Goal: Information Seeking & Learning: Learn about a topic

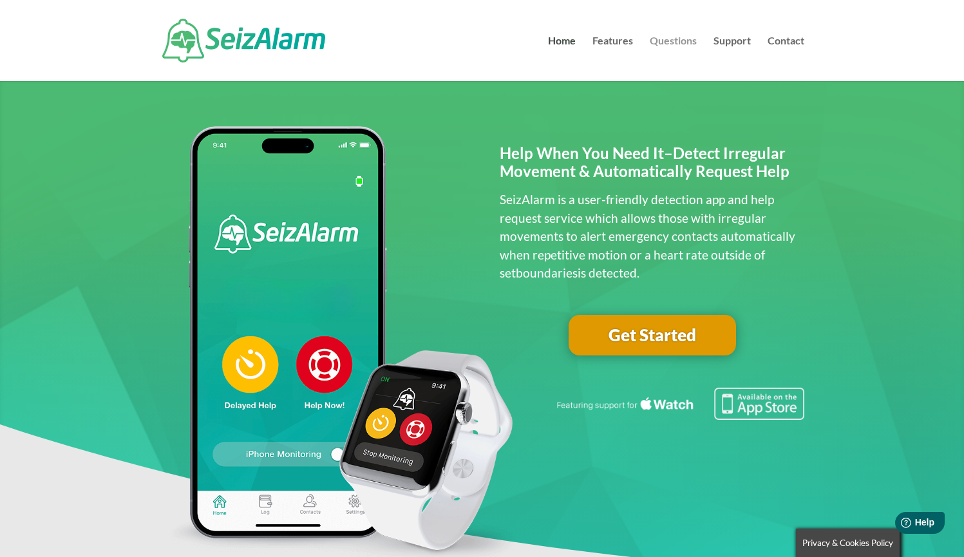
click at [673, 44] on link "Questions" at bounding box center [673, 58] width 47 height 45
click at [572, 60] on link "Home" at bounding box center [562, 58] width 28 height 45
click at [664, 40] on link "Questions" at bounding box center [673, 58] width 47 height 45
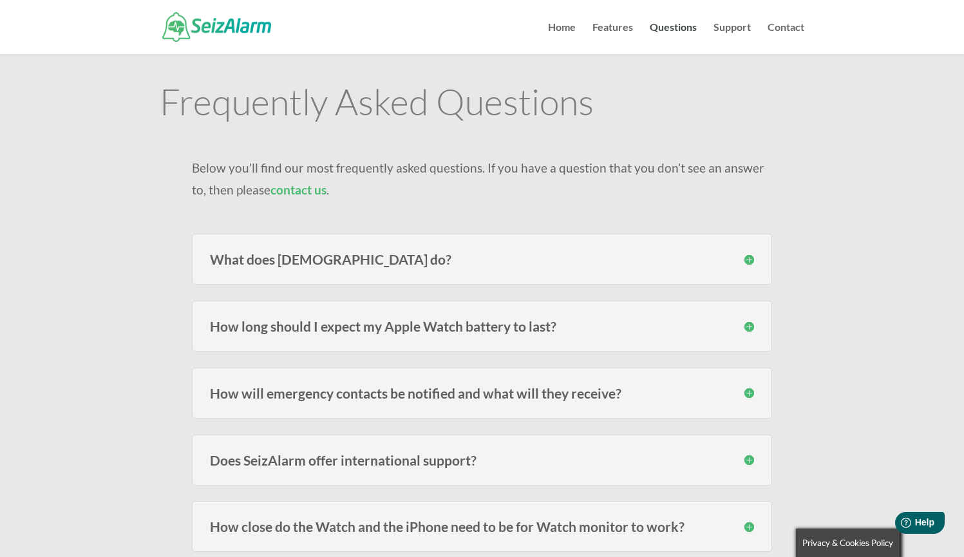
scroll to position [69, 0]
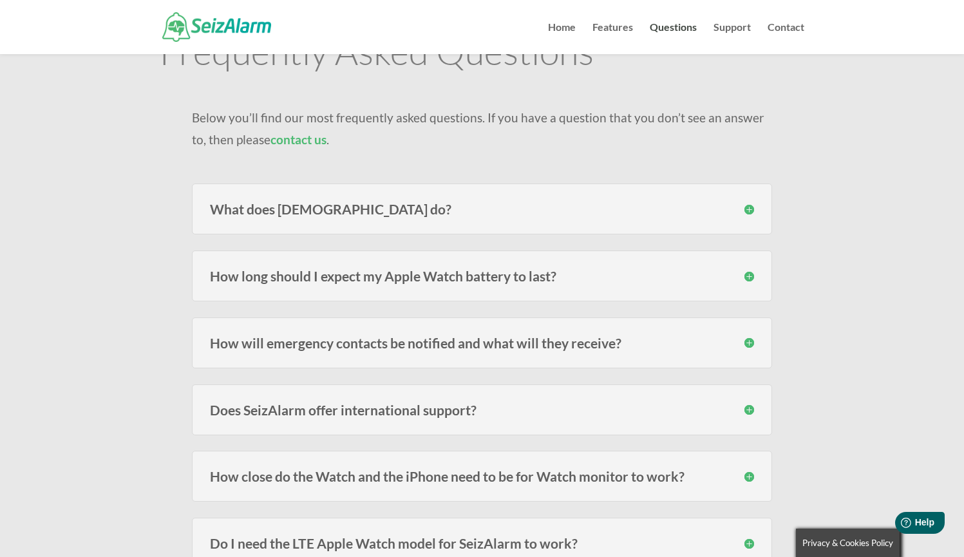
click at [449, 219] on div "What does [DEMOGRAPHIC_DATA] do? SeizAlarm detects irregular/abnormal movement …" at bounding box center [482, 208] width 580 height 51
click at [749, 215] on h3 "What does [DEMOGRAPHIC_DATA] do?" at bounding box center [482, 209] width 544 height 14
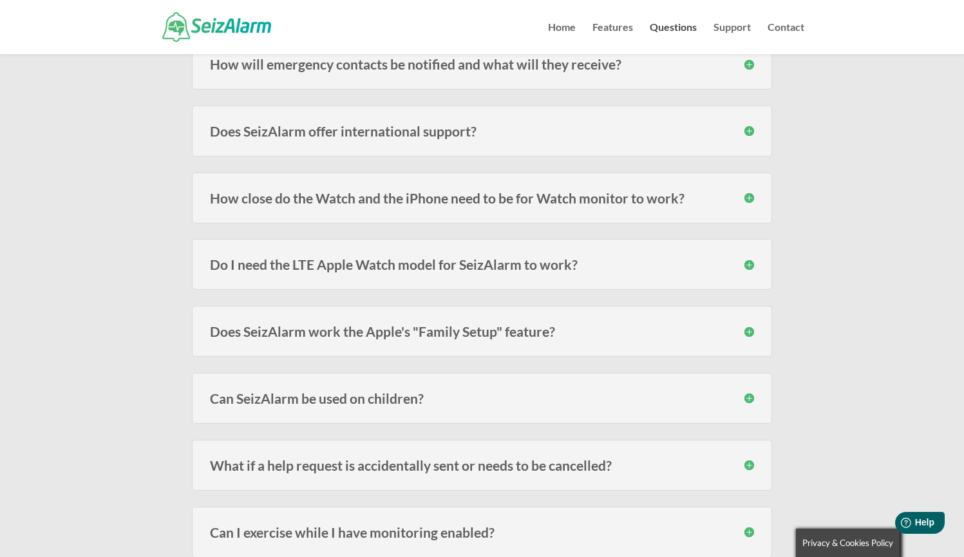
scroll to position [563, 0]
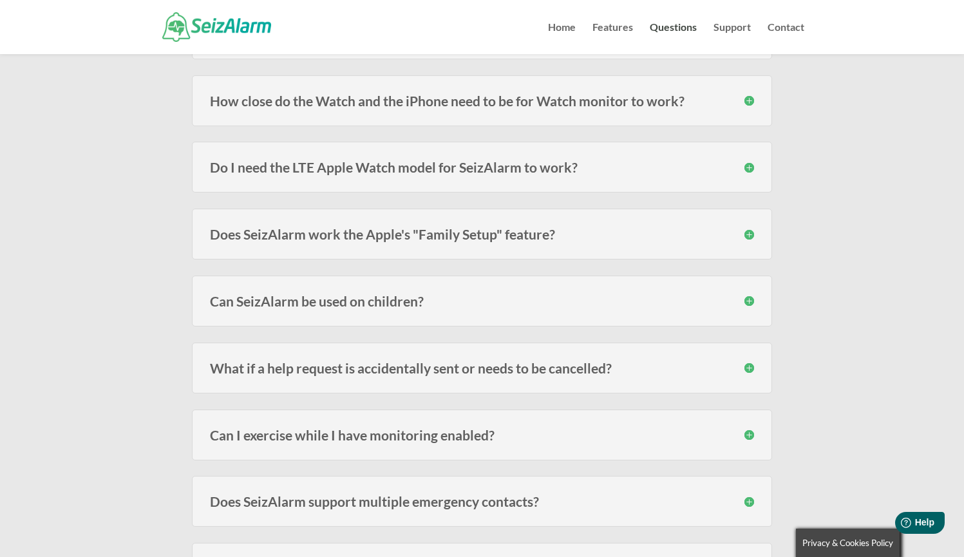
click at [599, 309] on div "Can SeizAlarm be used on children? Yes! We have many subscribers that use the W…" at bounding box center [482, 301] width 580 height 51
click at [751, 301] on h3 "Can SeizAlarm be used on children?" at bounding box center [482, 301] width 544 height 14
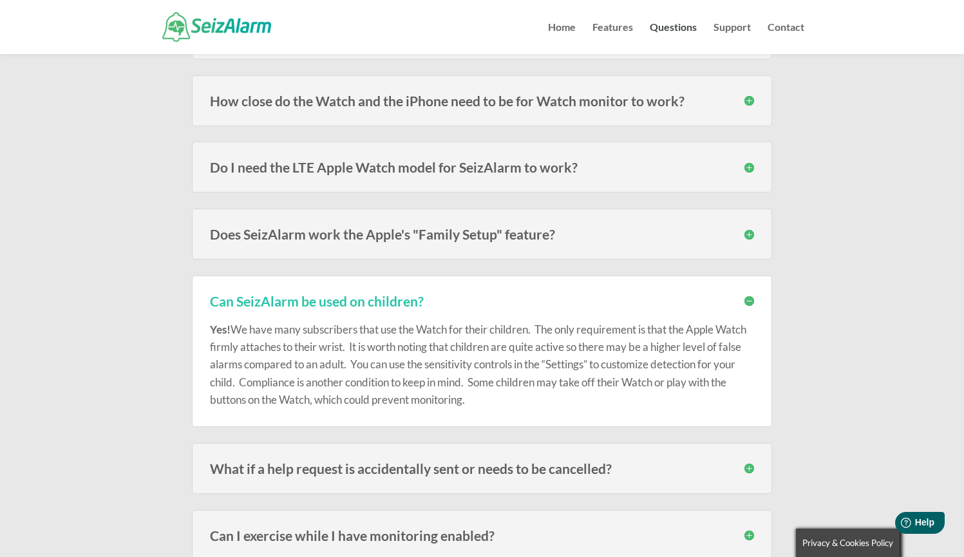
scroll to position [634, 0]
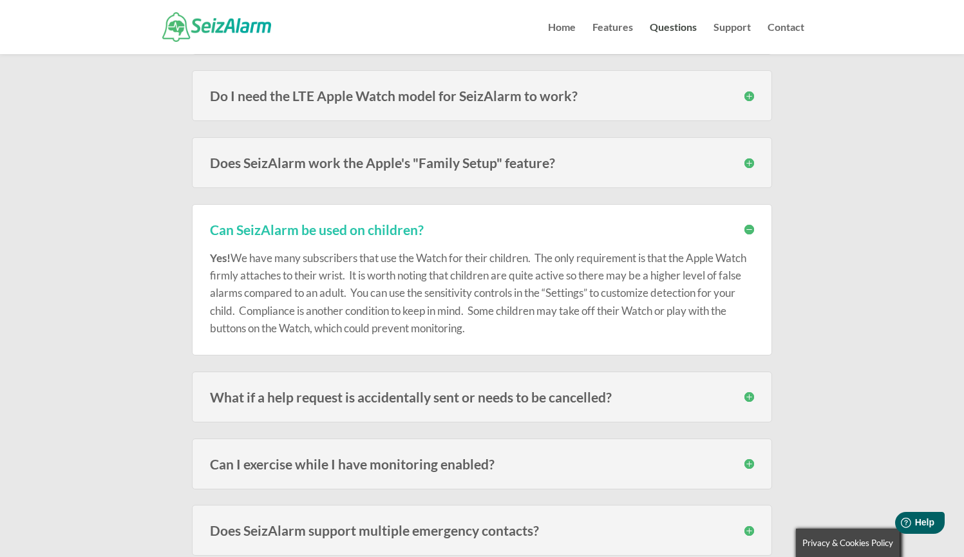
drag, startPoint x: 386, startPoint y: 270, endPoint x: 528, endPoint y: 320, distance: 150.3
click at [528, 320] on p "Yes! We have many subscribers that use the Watch for their children. The only r…" at bounding box center [482, 293] width 544 height 88
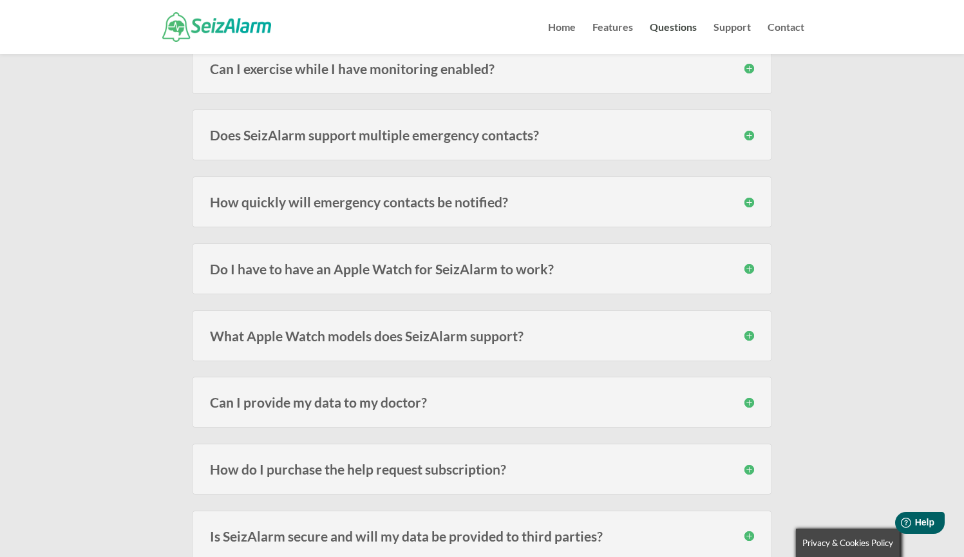
scroll to position [1121, 0]
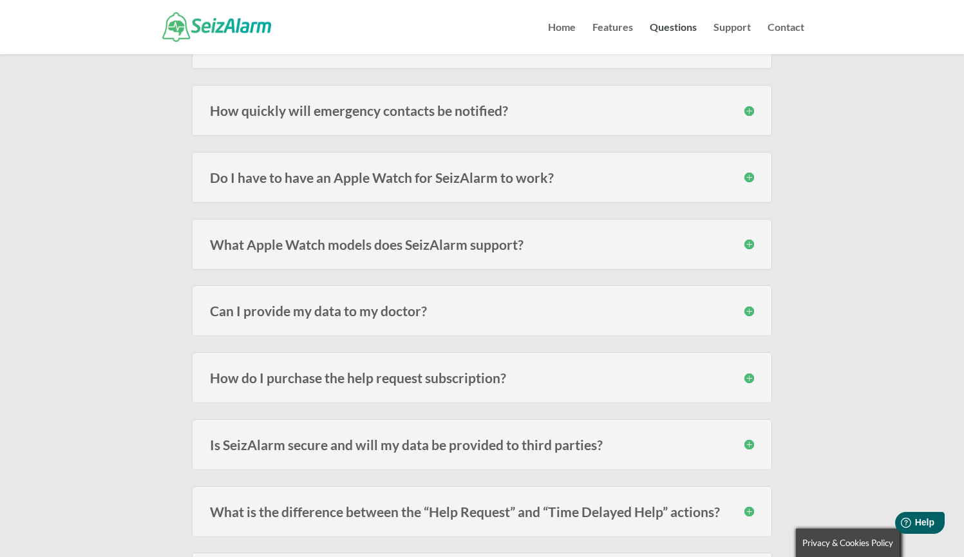
click at [510, 306] on h3 "Can I provide my data to my doctor?" at bounding box center [482, 311] width 544 height 14
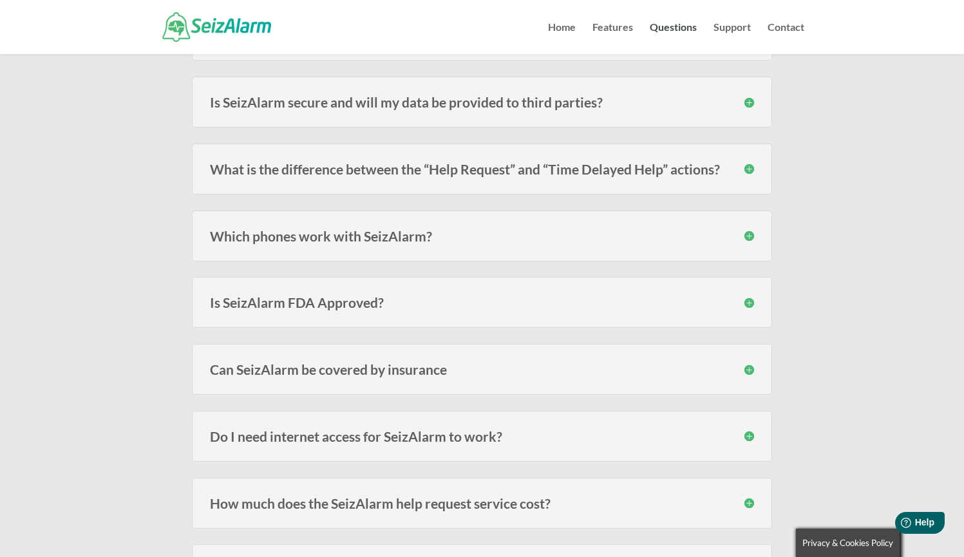
scroll to position [1520, 0]
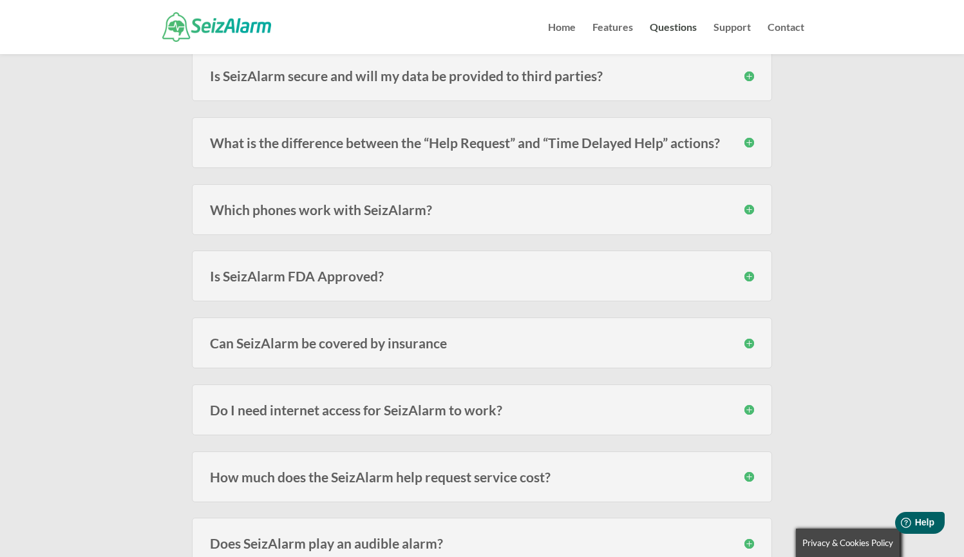
click at [426, 351] on div "Can SeizAlarm be covered by insurance In most cases no, since the alert subscri…" at bounding box center [482, 342] width 580 height 51
click at [426, 347] on h3 "Can SeizAlarm be covered by insurance" at bounding box center [482, 343] width 544 height 14
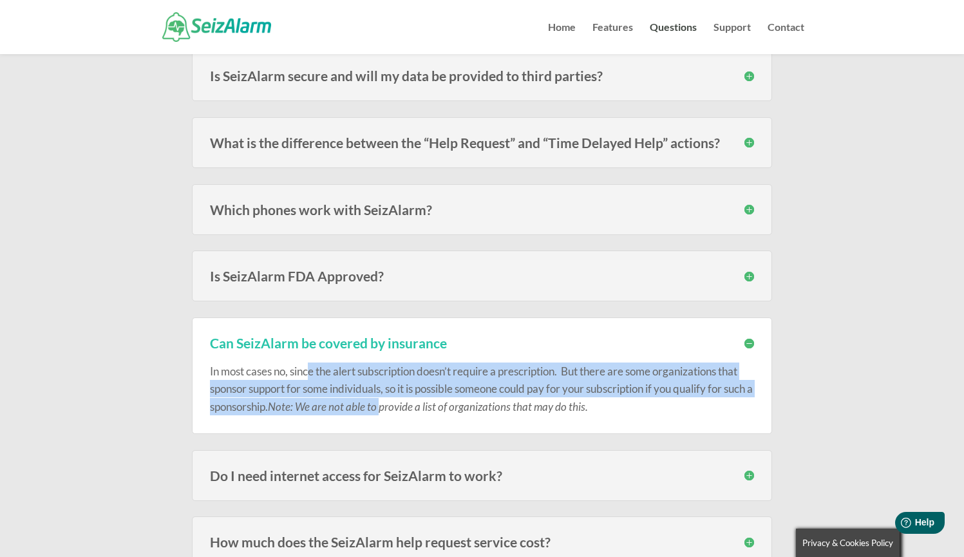
drag, startPoint x: 309, startPoint y: 365, endPoint x: 415, endPoint y: 400, distance: 112.0
click at [415, 400] on p "In most cases no, since the alert subscription doesn’t require a prescription. …" at bounding box center [482, 388] width 544 height 53
click at [402, 390] on p "In most cases no, since the alert subscription doesn’t require a prescription. …" at bounding box center [482, 388] width 544 height 53
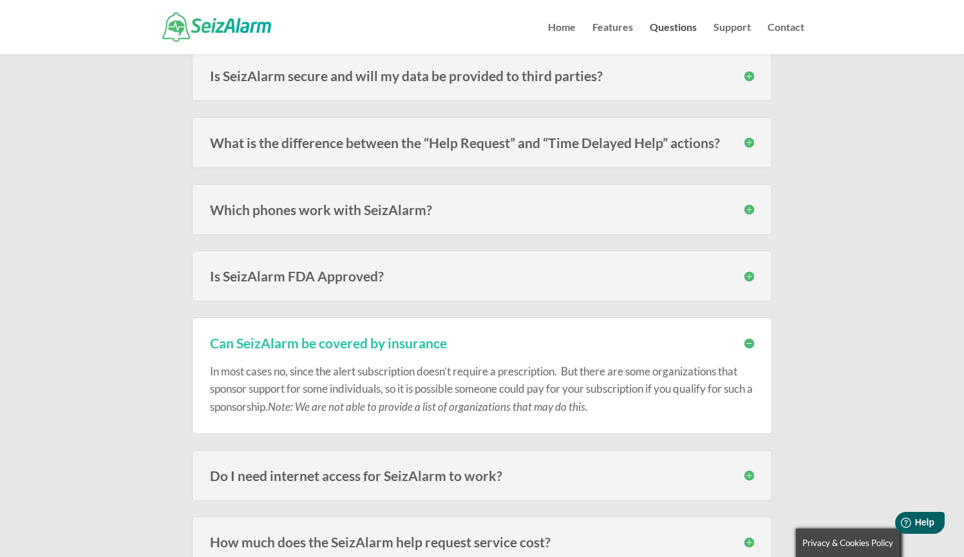
scroll to position [1742, 0]
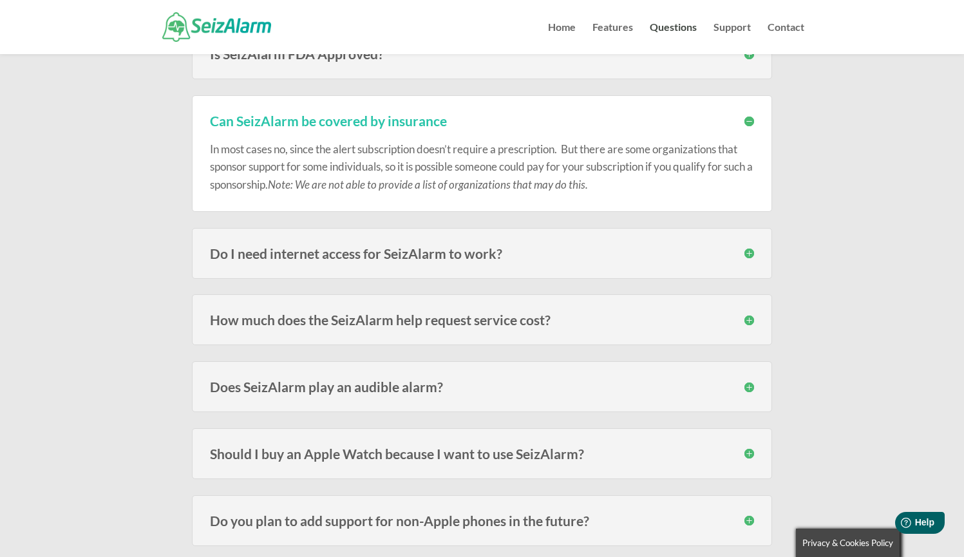
click at [426, 319] on h3 "How much does the SeizAlarm help request service cost?" at bounding box center [482, 320] width 544 height 14
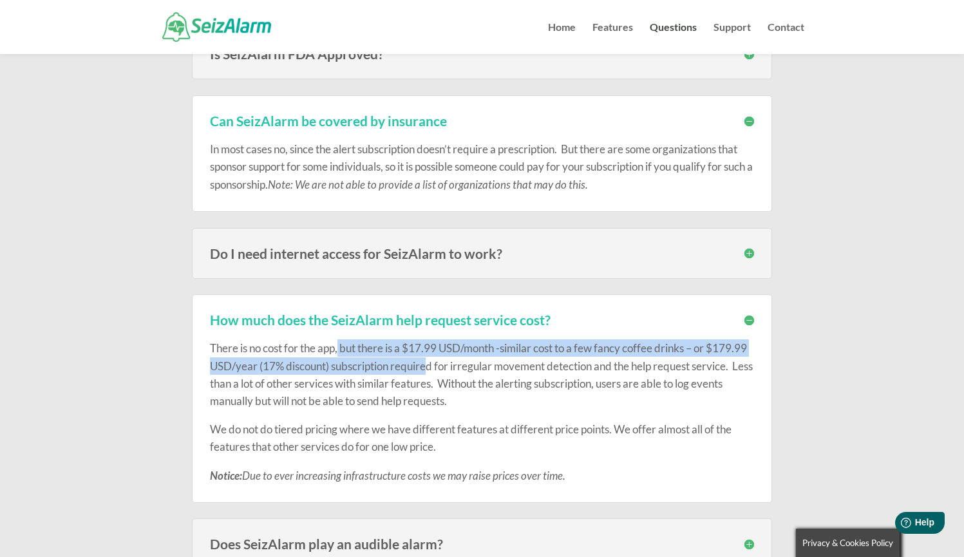
drag, startPoint x: 340, startPoint y: 346, endPoint x: 471, endPoint y: 364, distance: 131.8
click at [471, 364] on p "There is no cost for the app, but there is a $17.99 USD/month -similar cost to …" at bounding box center [482, 379] width 544 height 81
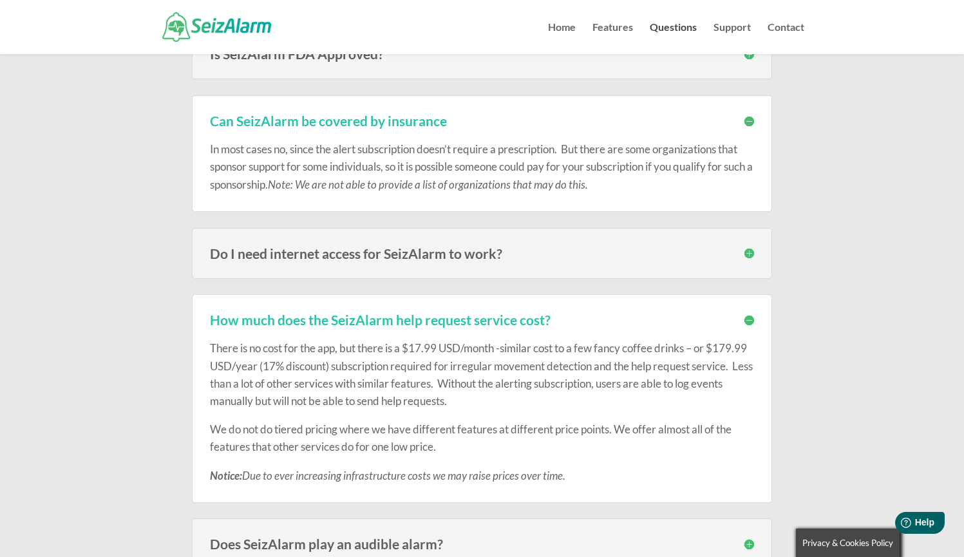
click at [387, 420] on p "We do not do tiered pricing where we have different features at different price…" at bounding box center [482, 443] width 544 height 46
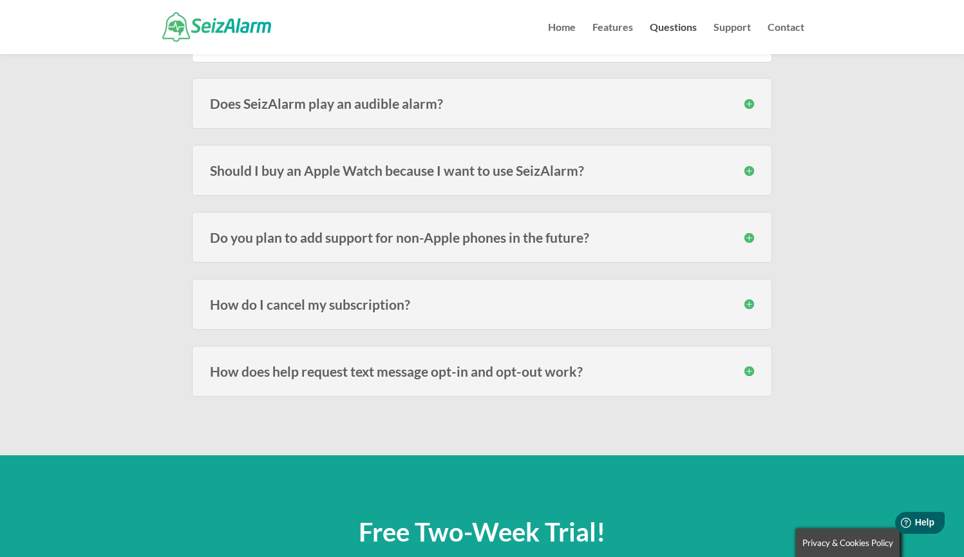
scroll to position [2279, 0]
